Goal: Task Accomplishment & Management: Use online tool/utility

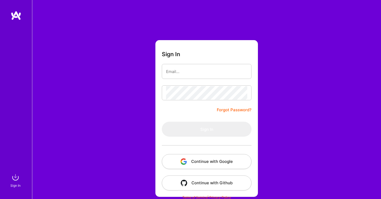
click at [216, 163] on button "Continue with Google" at bounding box center [207, 161] width 90 height 15
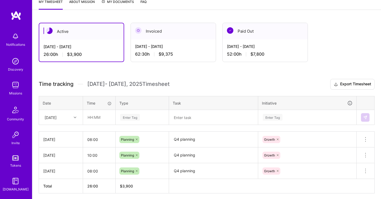
scroll to position [96, 0]
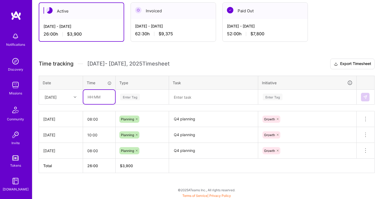
click at [99, 97] on input "text" at bounding box center [99, 97] width 32 height 14
type input "08:00"
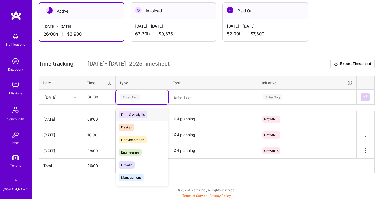
click at [133, 95] on div "Enter Tag" at bounding box center [130, 97] width 20 height 8
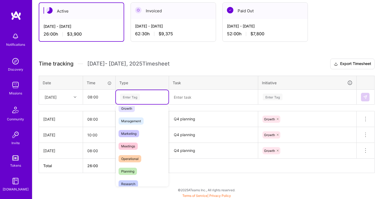
scroll to position [58, 0]
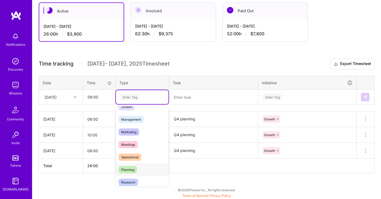
click at [144, 168] on div "Planning" at bounding box center [142, 169] width 53 height 13
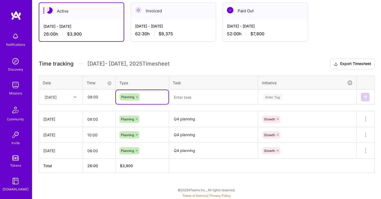
click at [188, 96] on textarea at bounding box center [214, 97] width 88 height 14
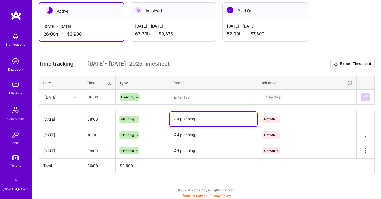
drag, startPoint x: 202, startPoint y: 121, endPoint x: 172, endPoint y: 120, distance: 29.7
click at [172, 120] on textarea "Q4 planning" at bounding box center [214, 119] width 88 height 14
click at [182, 97] on textarea at bounding box center [214, 97] width 88 height 14
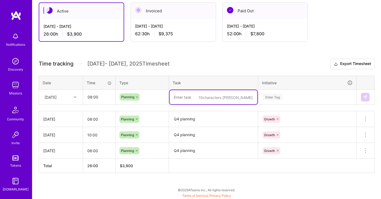
paste textarea "Q4 planning"
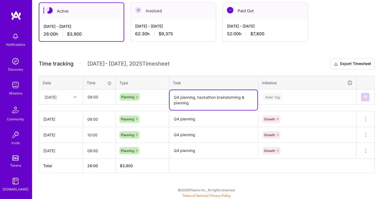
type textarea "Q4 planning, hackathon brainstorming & planning"
click at [251, 58] on div "Active [DATE] - [DATE] 26:00 h $3,900 Invoiced [DATE] - [DATE] 62:30 h $9,375 P…" at bounding box center [206, 97] width 349 height 203
click at [276, 95] on div "Enter Tag" at bounding box center [273, 97] width 20 height 8
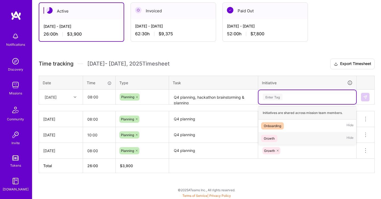
click at [277, 139] on span "Growth" at bounding box center [269, 138] width 16 height 7
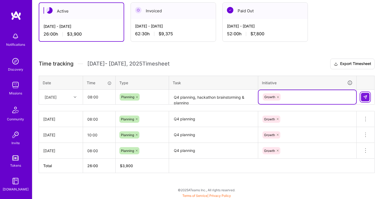
click at [368, 100] on button at bounding box center [365, 97] width 9 height 9
